Goal: Task Accomplishment & Management: Complete application form

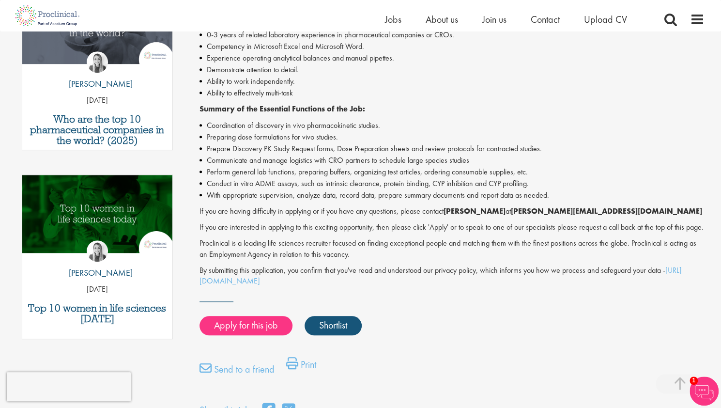
scroll to position [366, 0]
click at [261, 335] on link "Apply for this job" at bounding box center [246, 325] width 93 height 19
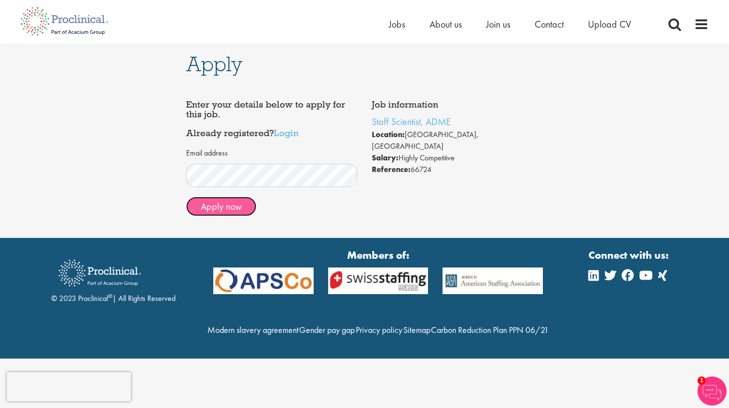
click at [220, 213] on button "Apply now" at bounding box center [221, 206] width 70 height 19
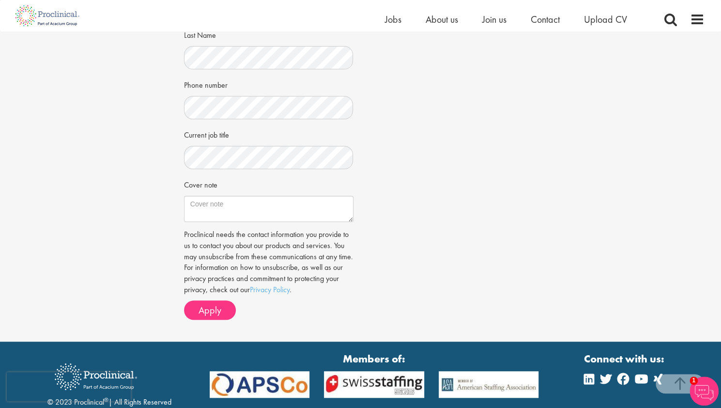
scroll to position [216, 0]
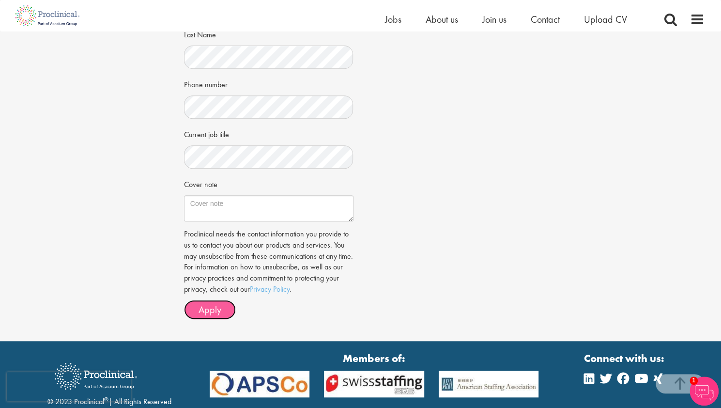
click at [220, 316] on span "Apply" at bounding box center [210, 309] width 23 height 13
